Goal: Book appointment/travel/reservation

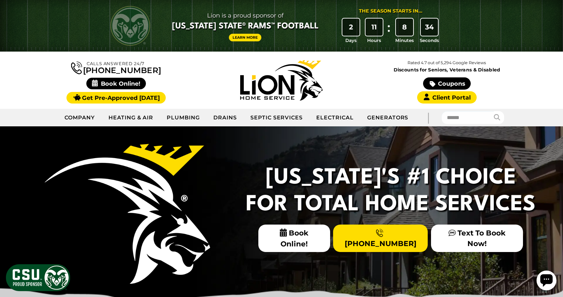
click at [280, 237] on icon at bounding box center [283, 233] width 7 height 8
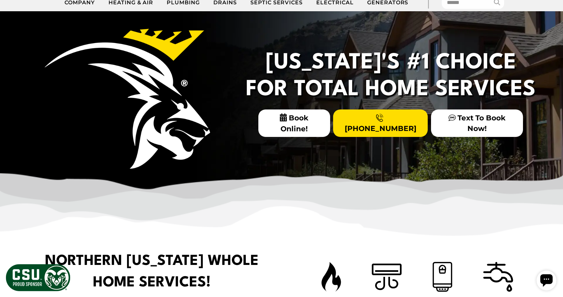
scroll to position [135, 0]
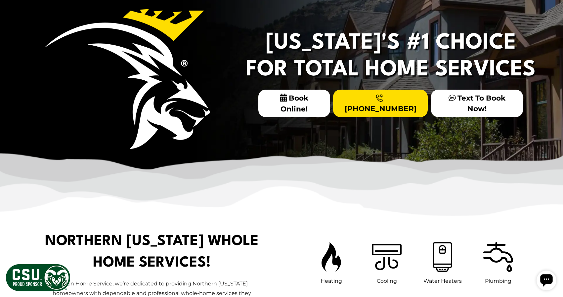
click at [545, 284] on icon "Open chat widget" at bounding box center [547, 280] width 12 height 12
click at [546, 277] on icon "Open chat widget" at bounding box center [547, 280] width 12 height 12
click at [538, 275] on body at bounding box center [548, 280] width 29 height 25
click at [543, 280] on icon "Open chat widget" at bounding box center [547, 280] width 12 height 12
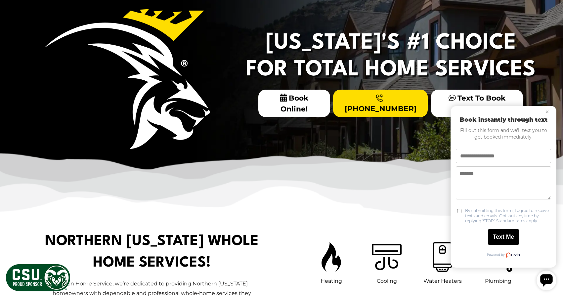
click at [521, 210] on label "By submitting this form, I agree to receive texts and emails. Opt-out anytime b…" at bounding box center [508, 216] width 86 height 16
click at [516, 213] on label "By submitting this form, I agree to receive texts and emails. Opt-out anytime b…" at bounding box center [508, 216] width 86 height 16
drag, startPoint x: 496, startPoint y: 223, endPoint x: 507, endPoint y: 218, distance: 11.9
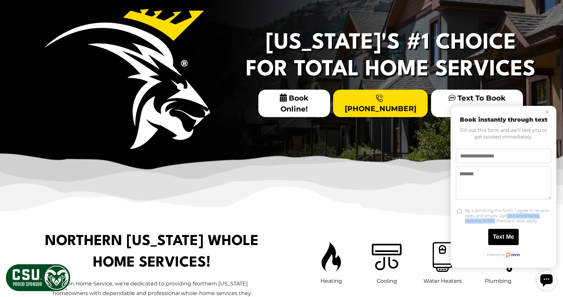
click at [507, 218] on label "By submitting this form, I agree to receive texts and emails. Opt-out anytime b…" at bounding box center [508, 216] width 86 height 16
click at [509, 156] on input "Phone number" at bounding box center [503, 156] width 95 height 14
